Goal: Task Accomplishment & Management: Complete application form

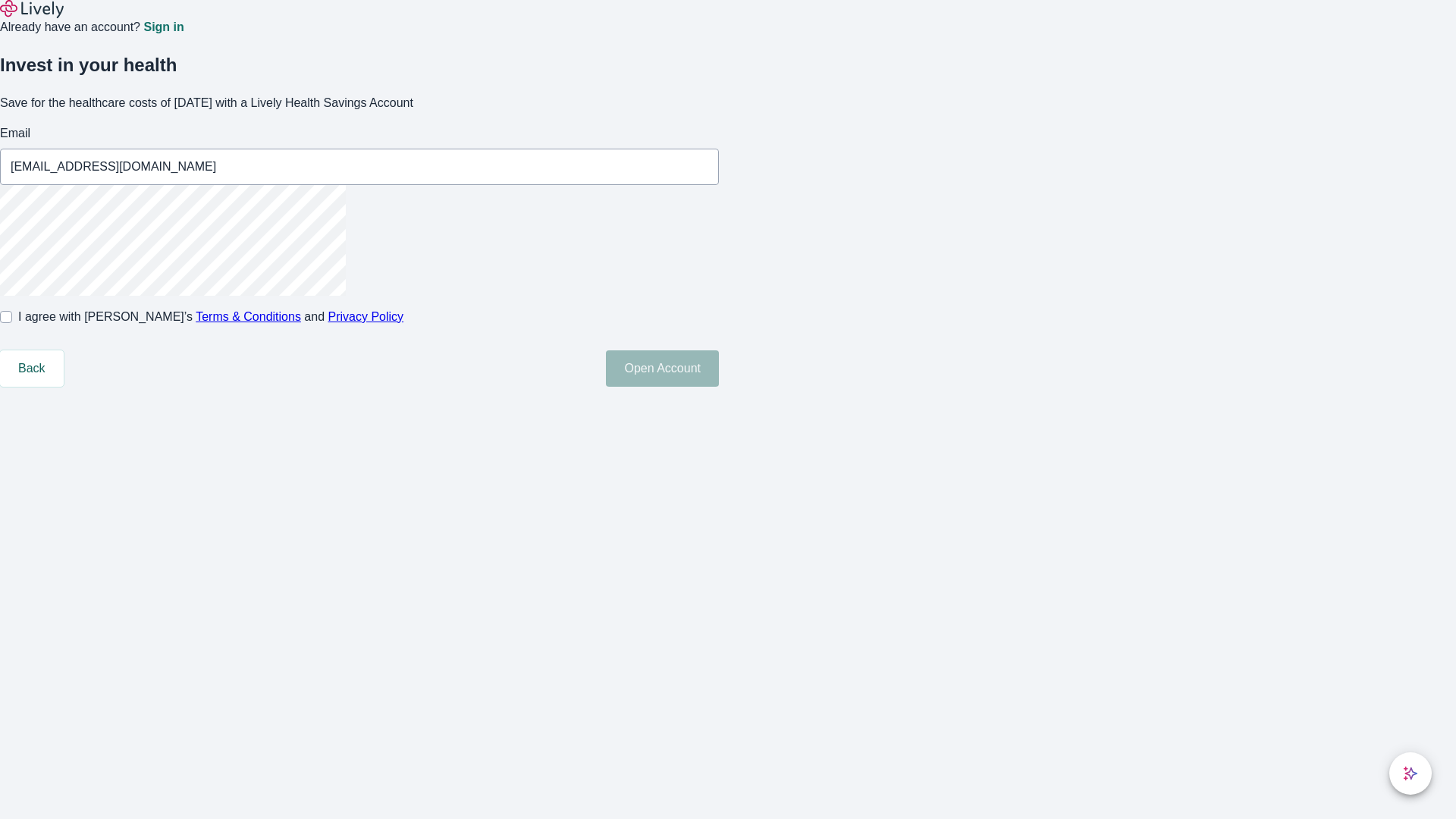
click at [12, 323] on input "I agree with Lively’s Terms & Conditions and Privacy Policy" at bounding box center [6, 317] width 12 height 12
checkbox input "true"
click at [719, 387] on button "Open Account" at bounding box center [662, 368] width 113 height 37
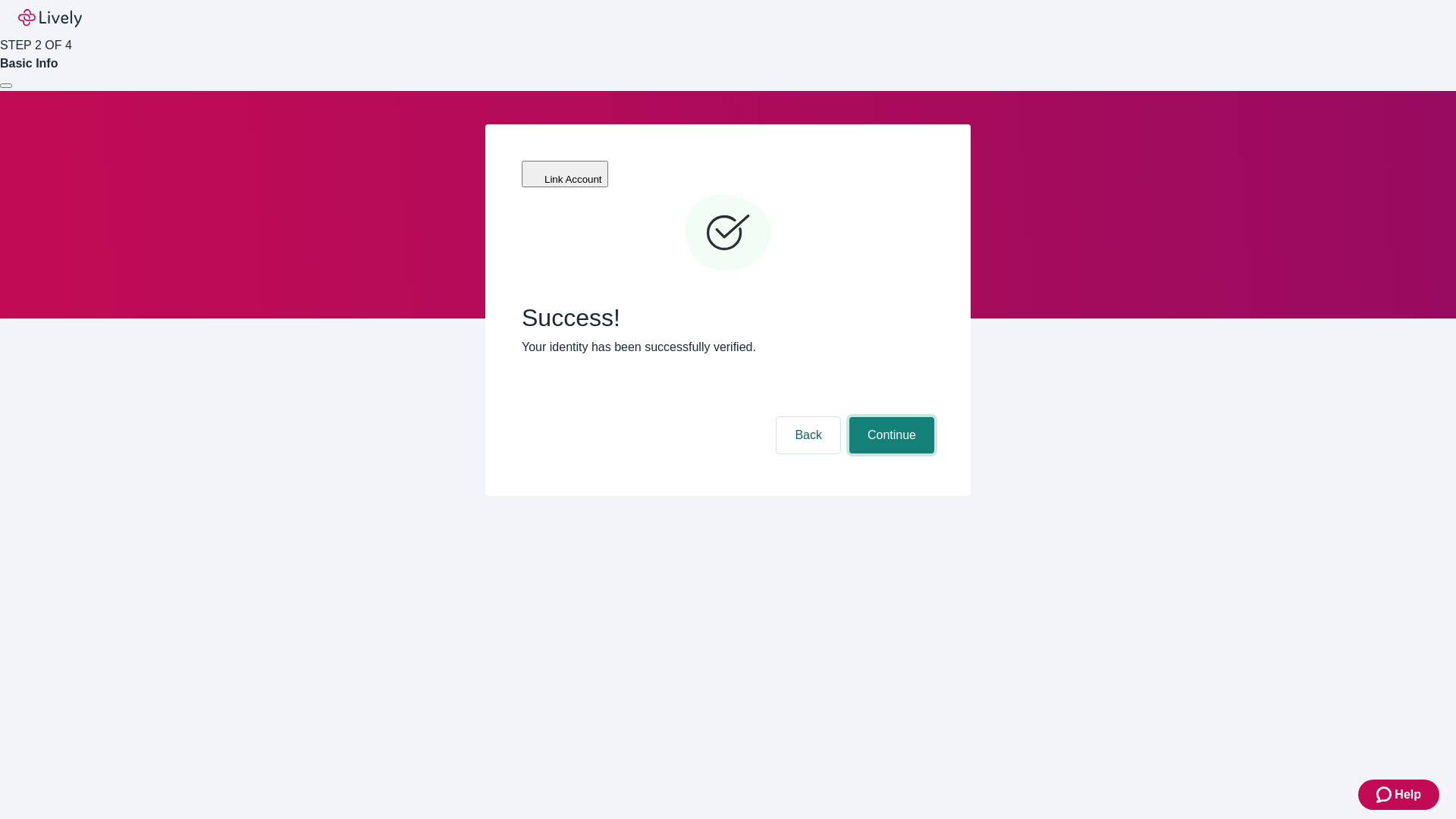
click at [890, 417] on button "Continue" at bounding box center [892, 435] width 85 height 37
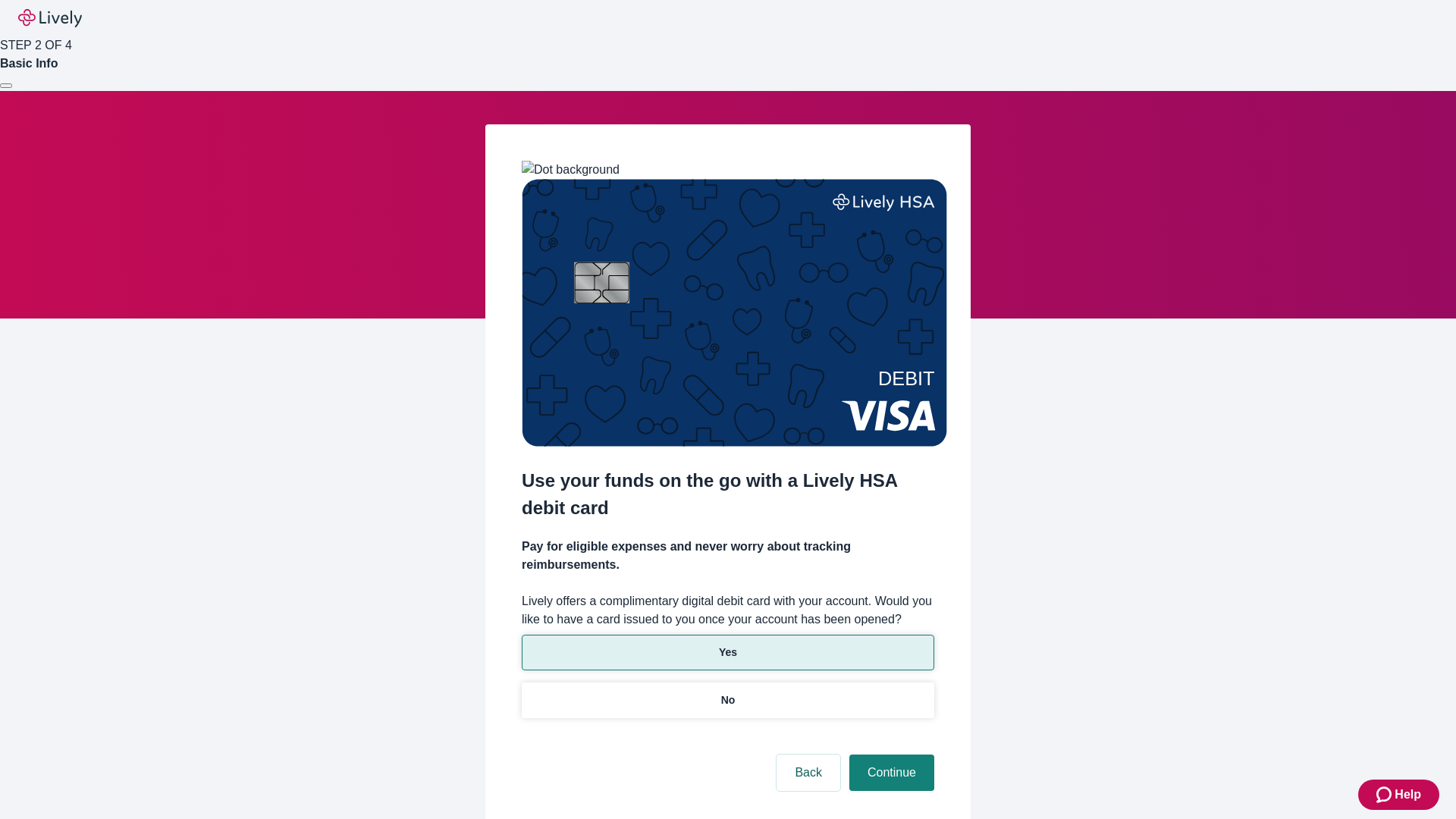
click at [727, 645] on p "Yes" at bounding box center [728, 653] width 18 height 16
click at [890, 755] on button "Continue" at bounding box center [892, 773] width 85 height 37
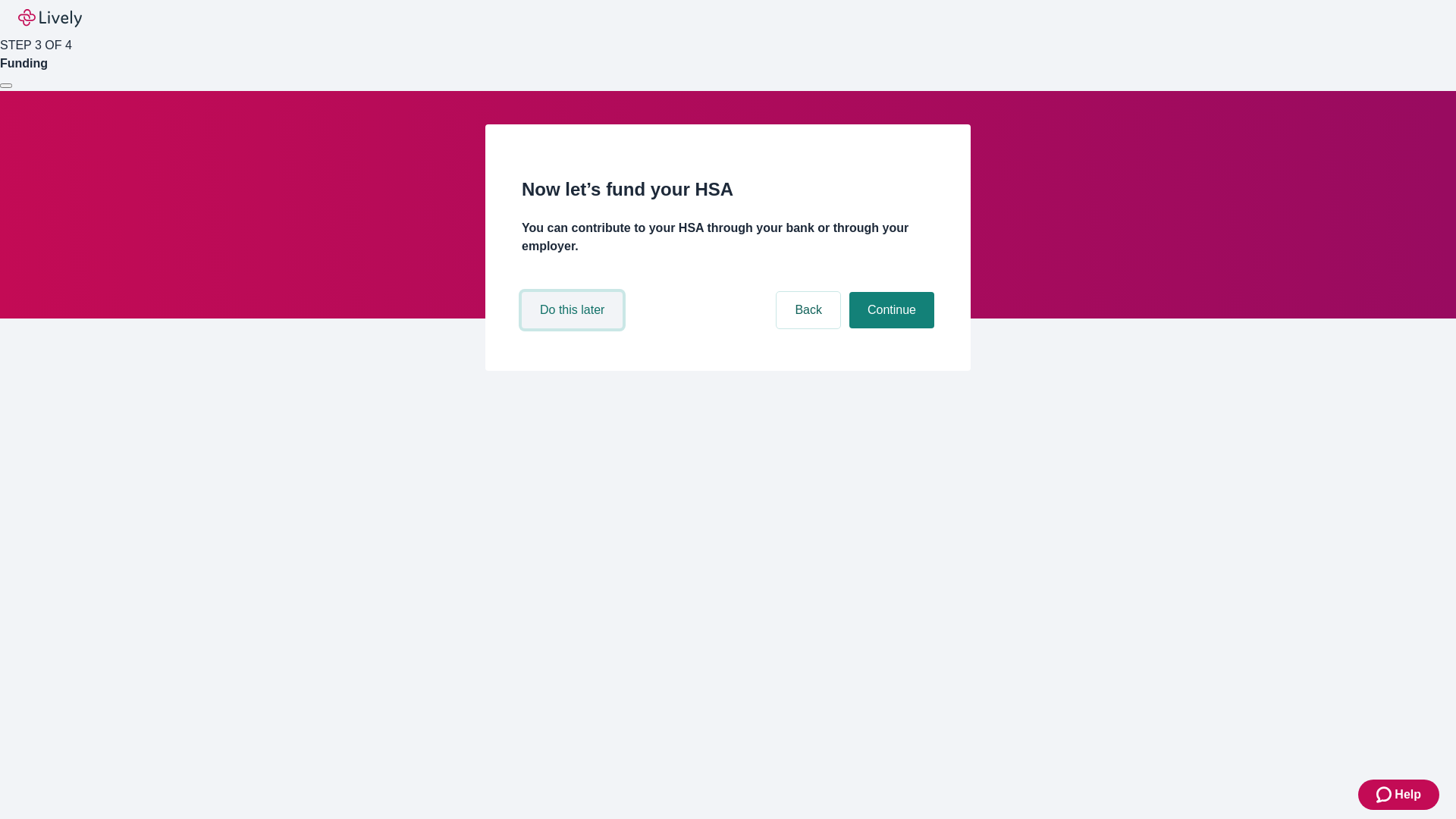
click at [574, 328] on button "Do this later" at bounding box center [572, 310] width 101 height 37
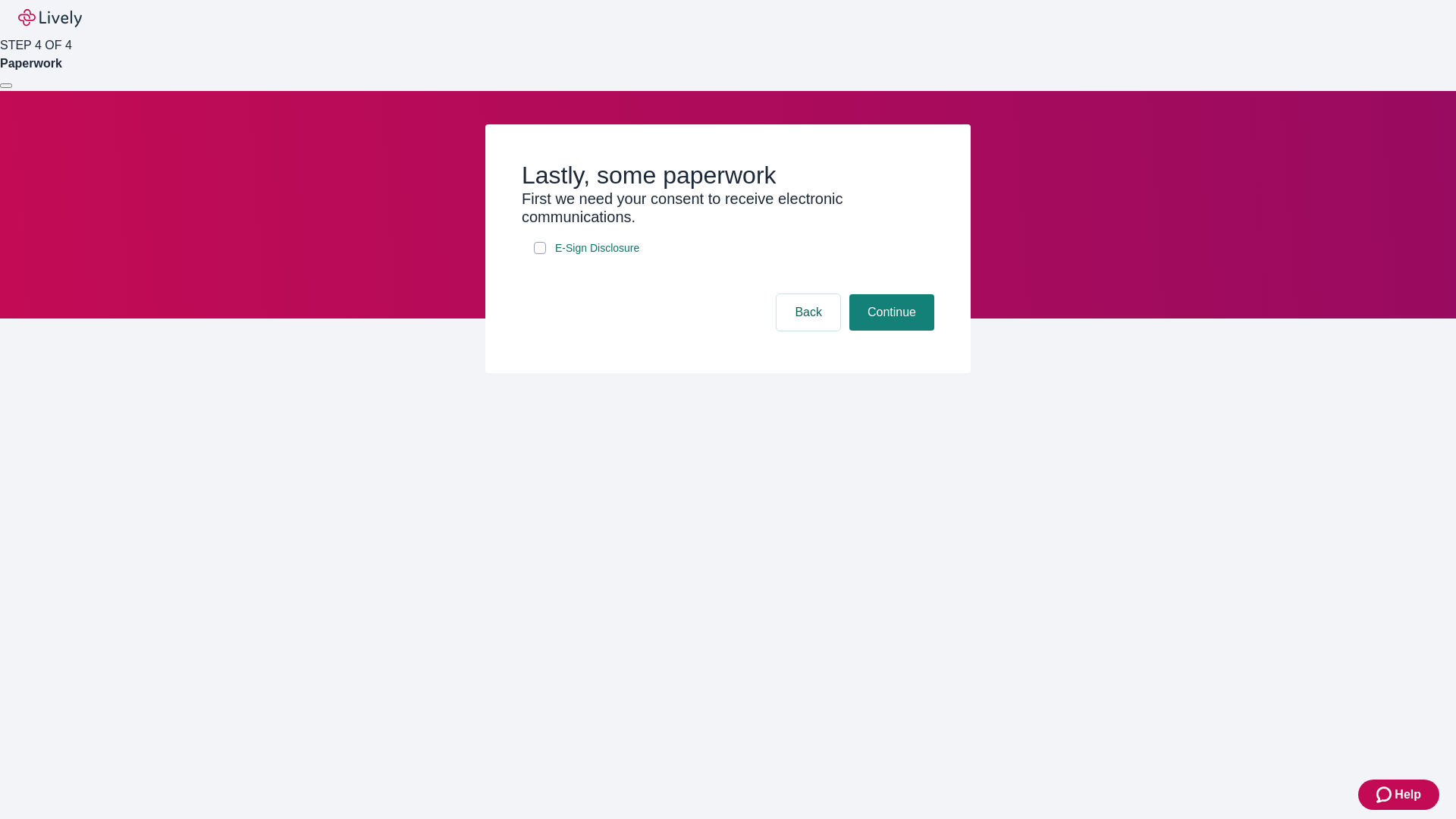
click at [540, 254] on input "E-Sign Disclosure" at bounding box center [540, 248] width 12 height 12
checkbox input "true"
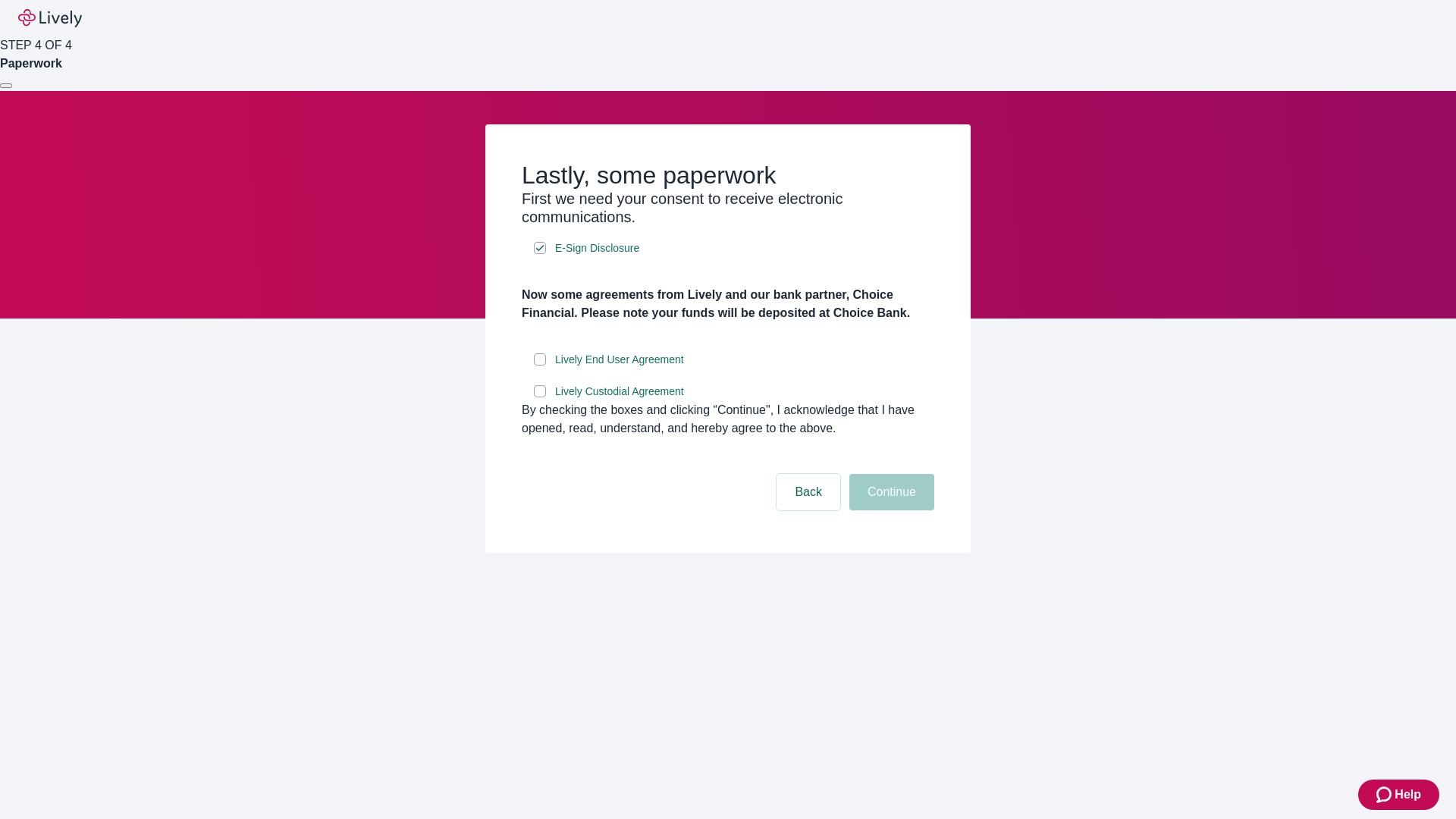
click at [540, 366] on input "Lively End User Agreement" at bounding box center [540, 359] width 12 height 12
checkbox input "true"
click at [540, 397] on input "Lively Custodial Agreement" at bounding box center [540, 391] width 12 height 12
checkbox input "true"
click at [890, 510] on button "Continue" at bounding box center [892, 492] width 85 height 37
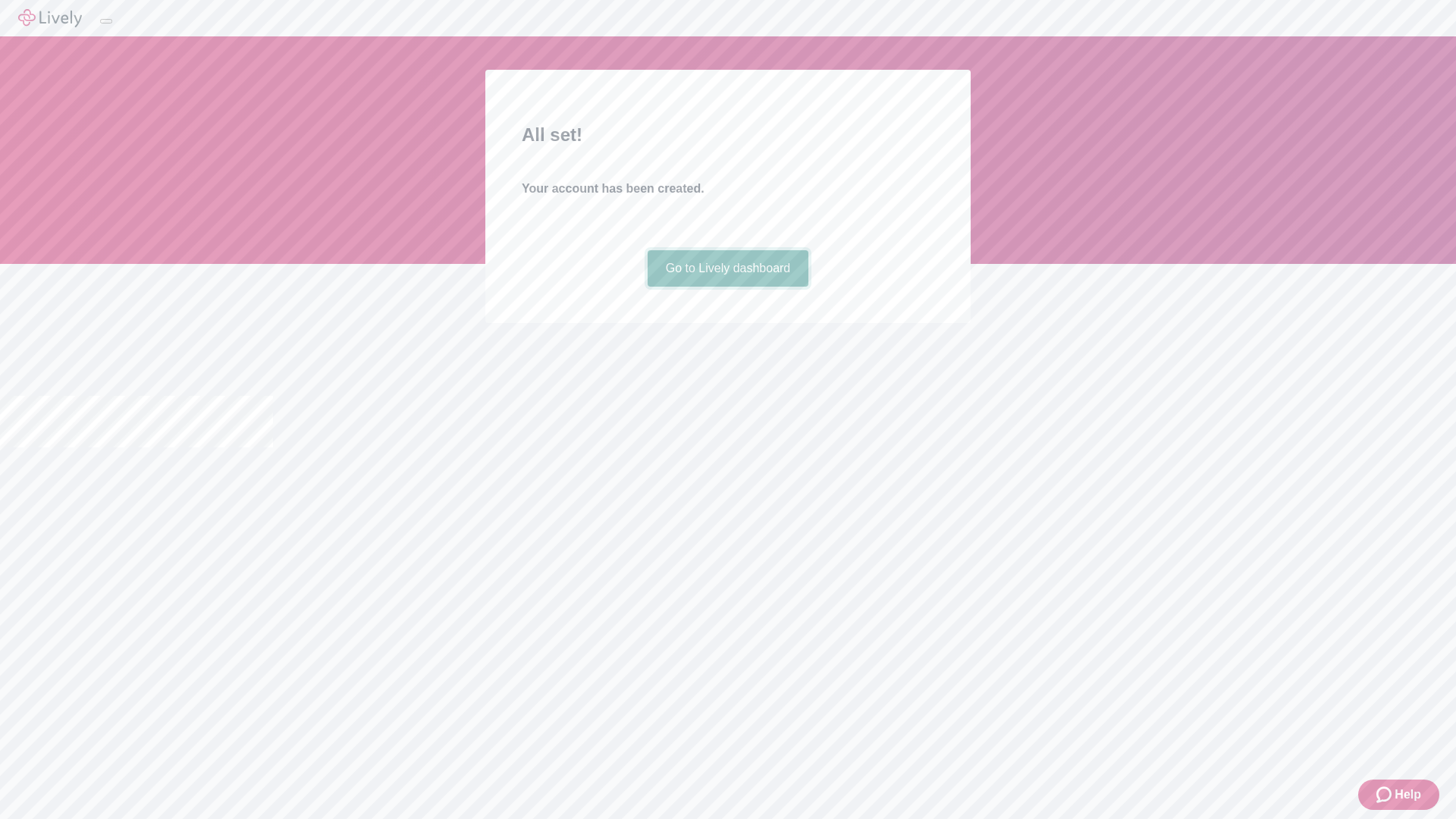
click at [727, 287] on link "Go to Lively dashboard" at bounding box center [728, 268] width 162 height 37
